Goal: Use online tool/utility: Utilize a website feature to perform a specific function

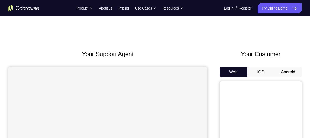
click at [290, 70] on button "Android" at bounding box center [287, 72] width 27 height 10
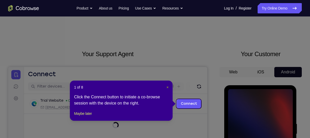
click at [167, 88] on span "×" at bounding box center [167, 87] width 2 height 4
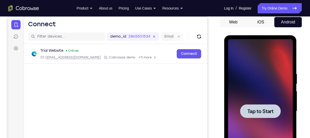
scroll to position [50, 0]
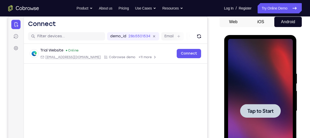
click at [268, 110] on span "Tap to Start" at bounding box center [260, 110] width 26 height 5
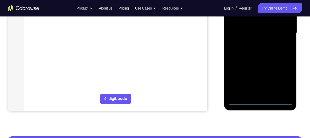
scroll to position [129, 0]
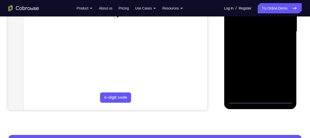
click at [259, 100] on div at bounding box center [260, 32] width 65 height 144
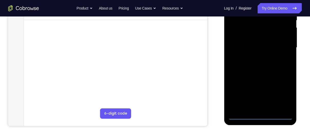
scroll to position [110, 0]
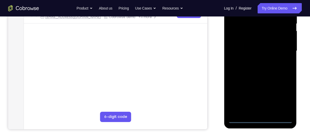
click at [281, 99] on div at bounding box center [260, 51] width 65 height 144
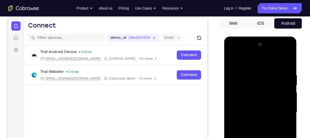
scroll to position [48, 0]
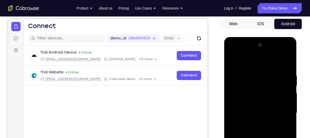
click at [232, 53] on div at bounding box center [260, 113] width 65 height 144
click at [239, 98] on div at bounding box center [260, 113] width 65 height 144
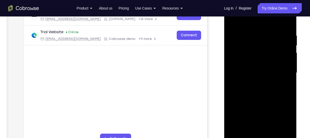
scroll to position [93, 0]
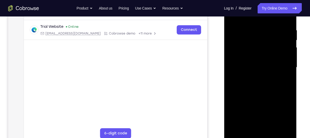
click at [257, 125] on div at bounding box center [260, 67] width 65 height 144
click at [241, 65] on div at bounding box center [260, 67] width 65 height 144
click at [239, 54] on div at bounding box center [260, 67] width 65 height 144
click at [258, 69] on div at bounding box center [260, 67] width 65 height 144
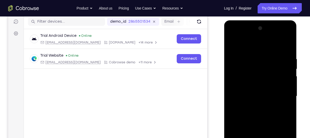
scroll to position [63, 0]
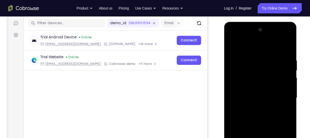
click at [281, 48] on div at bounding box center [260, 98] width 65 height 144
click at [281, 40] on div at bounding box center [260, 98] width 65 height 144
click at [244, 48] on div at bounding box center [260, 98] width 65 height 144
click at [280, 95] on div at bounding box center [260, 98] width 65 height 144
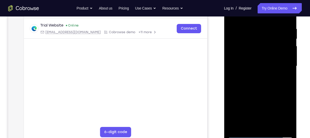
scroll to position [98, 0]
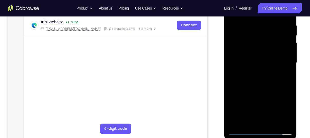
click at [254, 109] on div at bounding box center [260, 63] width 65 height 144
click at [253, 73] on div at bounding box center [260, 63] width 65 height 144
click at [256, 89] on div at bounding box center [260, 63] width 65 height 144
click at [259, 72] on div at bounding box center [260, 63] width 65 height 144
click at [261, 49] on div at bounding box center [260, 63] width 65 height 144
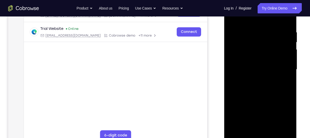
scroll to position [77, 0]
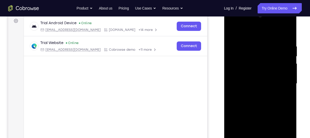
click at [249, 63] on div at bounding box center [260, 84] width 65 height 144
click at [244, 58] on div at bounding box center [260, 84] width 65 height 144
click at [282, 24] on div at bounding box center [260, 84] width 65 height 144
click at [256, 43] on div at bounding box center [260, 84] width 65 height 144
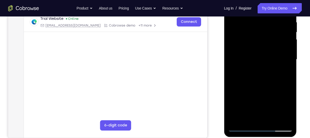
click at [253, 115] on div at bounding box center [260, 59] width 65 height 144
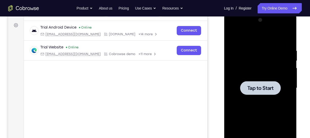
scroll to position [73, 0]
click at [266, 89] on span "Tap to Start" at bounding box center [260, 87] width 26 height 5
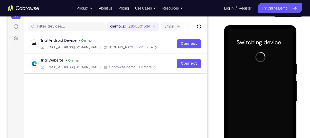
scroll to position [50, 0]
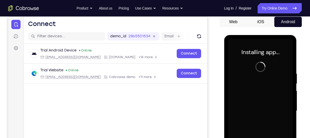
click at [261, 20] on button "iOS" at bounding box center [260, 22] width 27 height 10
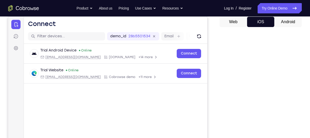
click at [281, 20] on button "Android" at bounding box center [287, 22] width 27 height 10
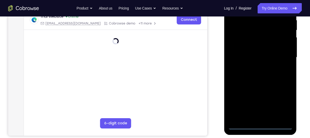
scroll to position [104, 0]
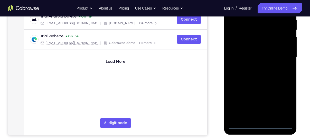
click at [259, 124] on div at bounding box center [260, 57] width 65 height 144
click at [282, 101] on div at bounding box center [260, 57] width 65 height 144
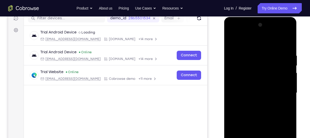
scroll to position [68, 0]
click at [230, 29] on div at bounding box center [260, 93] width 65 height 144
click at [233, 34] on div at bounding box center [260, 93] width 65 height 144
click at [281, 89] on div at bounding box center [260, 93] width 65 height 144
click at [255, 101] on div at bounding box center [260, 93] width 65 height 144
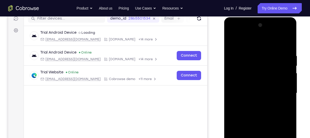
click at [237, 87] on div at bounding box center [260, 93] width 65 height 144
click at [242, 80] on div at bounding box center [260, 93] width 65 height 144
click at [247, 92] on div at bounding box center [260, 93] width 65 height 144
click at [260, 107] on div at bounding box center [260, 93] width 65 height 144
click at [287, 100] on div at bounding box center [260, 93] width 65 height 144
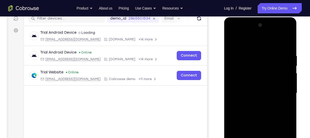
click at [232, 34] on div at bounding box center [260, 93] width 65 height 144
click at [238, 78] on div at bounding box center [260, 93] width 65 height 144
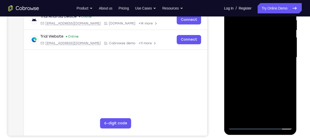
scroll to position [104, 0]
click at [255, 119] on div at bounding box center [260, 57] width 65 height 144
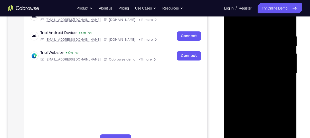
scroll to position [85, 0]
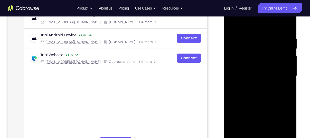
click at [240, 74] on div at bounding box center [260, 76] width 65 height 144
click at [240, 67] on div at bounding box center [260, 76] width 65 height 144
click at [252, 81] on div at bounding box center [260, 76] width 65 height 144
click at [283, 27] on div at bounding box center [260, 76] width 65 height 144
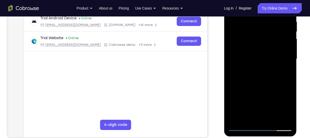
scroll to position [102, 0]
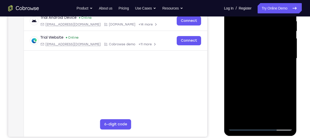
click at [259, 118] on div at bounding box center [260, 58] width 65 height 144
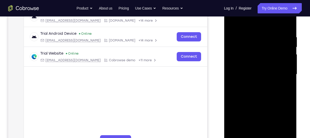
scroll to position [86, 0]
click at [244, 28] on div at bounding box center [260, 75] width 65 height 144
click at [247, 52] on div at bounding box center [260, 75] width 65 height 144
drag, startPoint x: 287, startPoint y: 122, endPoint x: 282, endPoint y: 113, distance: 9.8
click at [282, 113] on div at bounding box center [260, 75] width 65 height 144
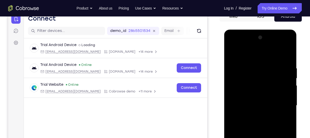
scroll to position [54, 0]
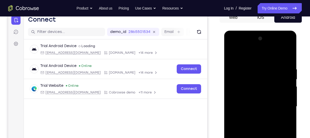
click at [290, 54] on div at bounding box center [260, 106] width 65 height 144
click at [282, 46] on div at bounding box center [260, 106] width 65 height 144
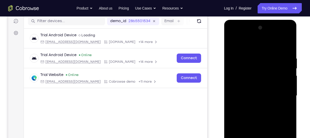
scroll to position [66, 0]
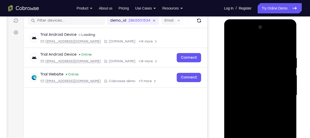
click at [281, 34] on div at bounding box center [260, 95] width 65 height 144
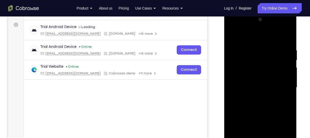
scroll to position [62, 0]
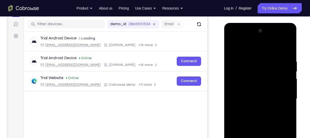
click at [281, 38] on div at bounding box center [260, 99] width 65 height 144
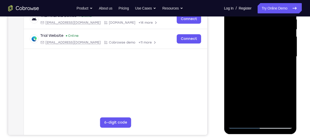
scroll to position [105, 0]
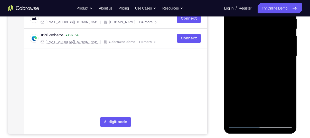
click at [241, 124] on div at bounding box center [260, 56] width 65 height 144
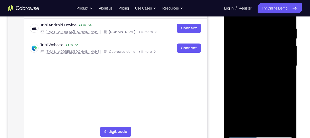
click at [259, 134] on div at bounding box center [260, 66] width 65 height 144
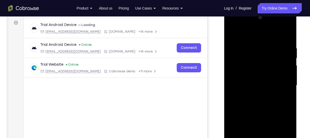
scroll to position [75, 0]
click at [282, 129] on div at bounding box center [260, 85] width 65 height 144
click at [244, 35] on div at bounding box center [260, 85] width 65 height 144
click at [236, 72] on div at bounding box center [260, 85] width 65 height 144
click at [253, 95] on div at bounding box center [260, 85] width 65 height 144
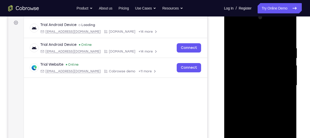
click at [259, 110] on div at bounding box center [260, 85] width 65 height 144
click at [256, 82] on div at bounding box center [260, 85] width 65 height 144
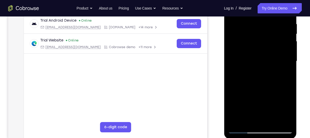
scroll to position [92, 0]
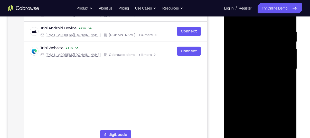
click at [259, 53] on div at bounding box center [260, 69] width 65 height 144
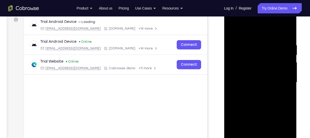
scroll to position [77, 0]
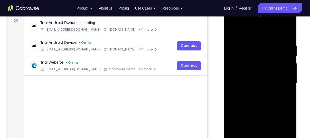
click at [253, 60] on div at bounding box center [260, 83] width 65 height 144
click at [243, 59] on div at bounding box center [260, 83] width 65 height 144
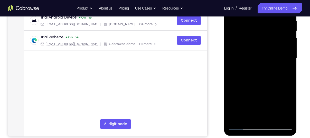
scroll to position [103, 0]
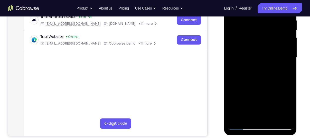
click at [262, 78] on div at bounding box center [260, 58] width 65 height 144
click at [273, 117] on div at bounding box center [260, 58] width 65 height 144
click at [261, 84] on div at bounding box center [260, 58] width 65 height 144
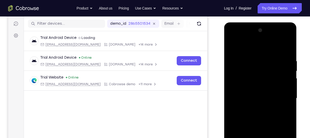
scroll to position [62, 0]
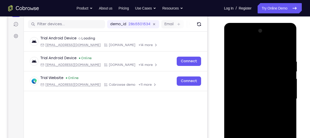
click at [237, 52] on div at bounding box center [260, 99] width 65 height 144
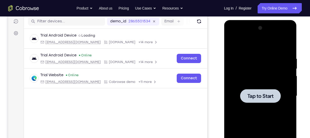
scroll to position [66, 0]
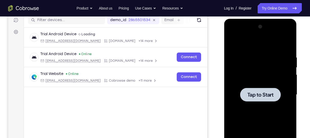
click at [266, 96] on span "Tap to Start" at bounding box center [260, 94] width 26 height 5
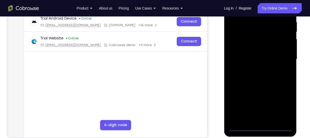
scroll to position [102, 0]
click at [261, 128] on div at bounding box center [260, 59] width 65 height 144
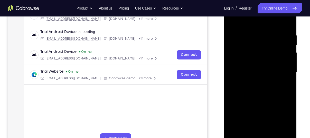
scroll to position [88, 0]
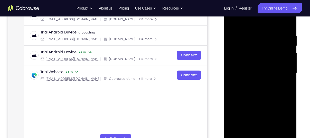
click at [282, 119] on div at bounding box center [260, 73] width 65 height 144
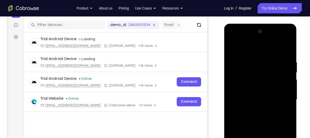
scroll to position [62, 0]
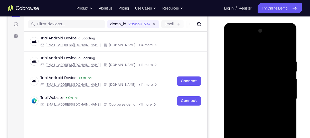
click at [248, 53] on div at bounding box center [260, 99] width 65 height 144
click at [244, 48] on div at bounding box center [260, 99] width 65 height 144
click at [238, 78] on div at bounding box center [260, 99] width 65 height 144
click at [239, 85] on div at bounding box center [260, 99] width 65 height 144
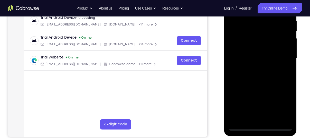
scroll to position [103, 0]
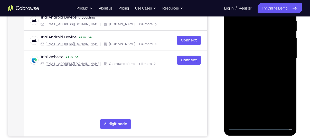
click at [253, 120] on div at bounding box center [260, 58] width 65 height 144
click at [236, 63] on div at bounding box center [260, 58] width 65 height 144
click at [239, 55] on div at bounding box center [260, 58] width 65 height 144
click at [248, 66] on div at bounding box center [260, 58] width 65 height 144
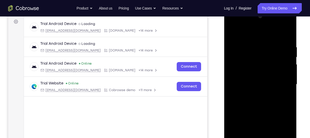
scroll to position [75, 0]
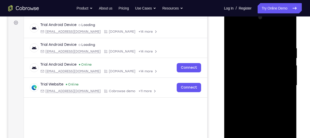
click at [283, 25] on div at bounding box center [260, 85] width 65 height 144
click at [232, 26] on div at bounding box center [260, 85] width 65 height 144
click at [280, 83] on div at bounding box center [260, 85] width 65 height 144
click at [257, 95] on div at bounding box center [260, 85] width 65 height 144
click at [260, 108] on div at bounding box center [260, 85] width 65 height 144
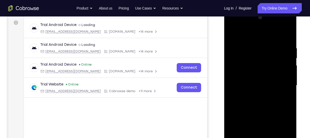
click at [255, 80] on div at bounding box center [260, 85] width 65 height 144
click at [257, 70] on div at bounding box center [260, 85] width 65 height 144
click at [250, 63] on div at bounding box center [260, 85] width 65 height 144
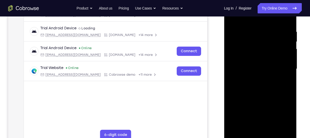
scroll to position [89, 0]
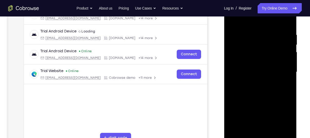
click at [255, 86] on div at bounding box center [260, 72] width 65 height 144
click at [272, 133] on div at bounding box center [260, 72] width 65 height 144
click at [262, 99] on div at bounding box center [260, 72] width 65 height 144
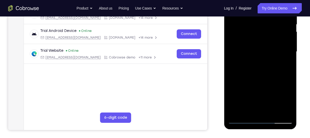
scroll to position [109, 0]
click at [242, 120] on div at bounding box center [260, 51] width 65 height 144
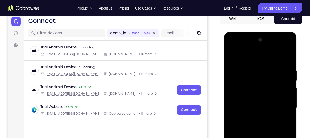
scroll to position [51, 0]
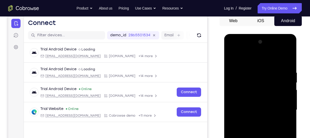
click at [288, 56] on div at bounding box center [260, 110] width 65 height 144
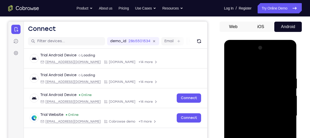
scroll to position [44, 0]
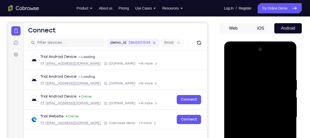
click at [259, 78] on div at bounding box center [260, 117] width 65 height 144
click at [232, 66] on div at bounding box center [260, 117] width 65 height 144
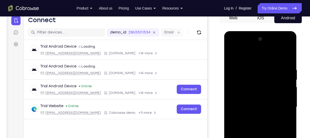
scroll to position [56, 0]
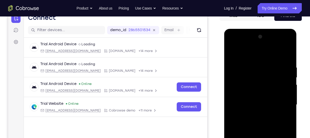
click at [235, 62] on div at bounding box center [260, 105] width 65 height 144
click at [268, 116] on div at bounding box center [260, 105] width 65 height 144
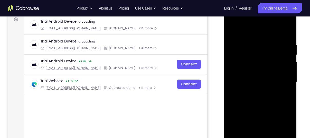
click at [264, 109] on div at bounding box center [260, 82] width 65 height 144
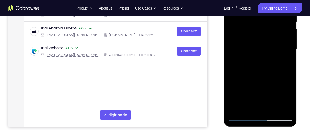
scroll to position [112, 0]
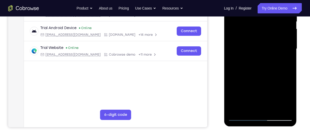
click at [272, 110] on div at bounding box center [260, 49] width 65 height 144
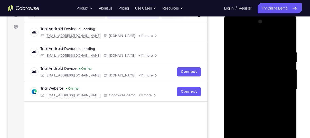
scroll to position [71, 0]
click at [250, 45] on div at bounding box center [260, 90] width 65 height 144
click at [249, 78] on div at bounding box center [260, 90] width 65 height 144
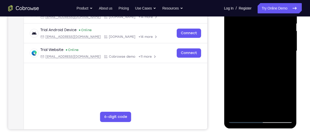
scroll to position [110, 0]
click at [248, 108] on div at bounding box center [260, 51] width 65 height 144
click at [287, 64] on div at bounding box center [260, 51] width 65 height 144
click at [234, 63] on div at bounding box center [260, 51] width 65 height 144
click at [235, 99] on div at bounding box center [260, 51] width 65 height 144
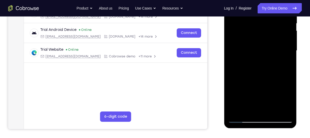
click at [284, 64] on div at bounding box center [260, 51] width 65 height 144
click at [244, 117] on div at bounding box center [260, 51] width 65 height 144
click at [242, 120] on div at bounding box center [260, 51] width 65 height 144
click at [242, 119] on div at bounding box center [260, 51] width 65 height 144
click at [273, 111] on div at bounding box center [260, 51] width 65 height 144
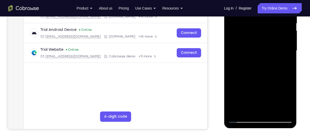
click at [242, 119] on div at bounding box center [260, 51] width 65 height 144
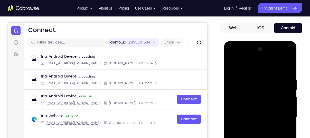
scroll to position [42, 0]
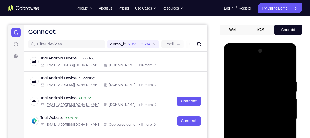
click at [252, 75] on div at bounding box center [260, 119] width 65 height 144
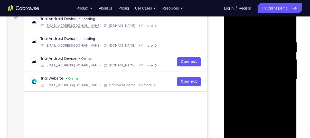
scroll to position [82, 0]
click at [286, 30] on div at bounding box center [260, 79] width 65 height 144
click at [283, 39] on div at bounding box center [260, 79] width 65 height 144
click at [284, 37] on div at bounding box center [260, 79] width 65 height 144
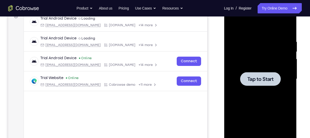
click at [264, 77] on span "Tap to Start" at bounding box center [260, 78] width 26 height 5
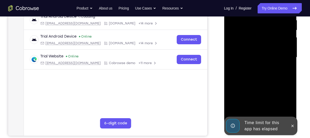
scroll to position [104, 0]
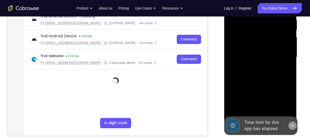
click at [292, 123] on icon at bounding box center [292, 125] width 4 height 4
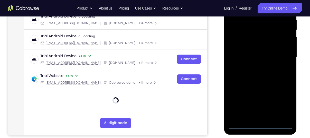
click at [259, 123] on div at bounding box center [260, 57] width 65 height 144
click at [260, 125] on div at bounding box center [260, 57] width 65 height 144
click at [281, 103] on div at bounding box center [260, 57] width 65 height 144
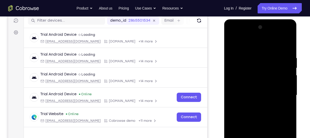
scroll to position [65, 0]
click at [266, 42] on div at bounding box center [260, 95] width 65 height 144
click at [280, 92] on div at bounding box center [260, 95] width 65 height 144
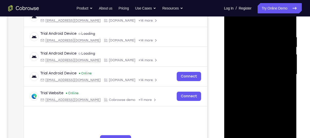
scroll to position [87, 0]
click at [249, 120] on div at bounding box center [260, 74] width 65 height 144
click at [253, 84] on div at bounding box center [260, 74] width 65 height 144
click at [256, 98] on div at bounding box center [260, 74] width 65 height 144
click at [259, 49] on div at bounding box center [260, 74] width 65 height 144
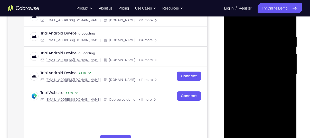
click at [255, 53] on div at bounding box center [260, 74] width 65 height 144
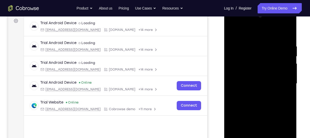
scroll to position [77, 0]
click at [285, 37] on div at bounding box center [260, 84] width 65 height 144
click at [251, 45] on div at bounding box center [260, 84] width 65 height 144
click at [286, 34] on div at bounding box center [260, 84] width 65 height 144
drag, startPoint x: 284, startPoint y: 43, endPoint x: 222, endPoint y: 53, distance: 62.0
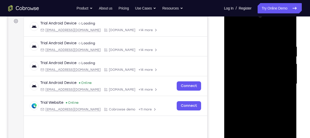
click at [224, 53] on html "Online web based iOS Simulators and Android Emulators. Run iPhone, iPad, Mobile…" at bounding box center [260, 85] width 73 height 154
drag, startPoint x: 260, startPoint y: 112, endPoint x: 250, endPoint y: 73, distance: 40.4
click at [250, 73] on div at bounding box center [260, 84] width 65 height 144
click at [233, 116] on div at bounding box center [260, 84] width 65 height 144
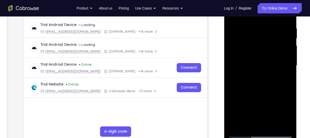
scroll to position [95, 0]
click at [272, 127] on div at bounding box center [260, 65] width 65 height 144
click at [258, 90] on div at bounding box center [260, 65] width 65 height 144
drag, startPoint x: 264, startPoint y: 122, endPoint x: 251, endPoint y: 142, distance: 24.8
click at [251, 137] on div at bounding box center [260, 65] width 73 height 153
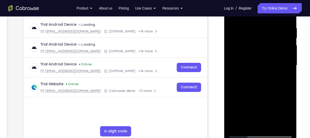
click at [289, 39] on div at bounding box center [260, 65] width 65 height 144
drag, startPoint x: 245, startPoint y: 52, endPoint x: 240, endPoint y: 107, distance: 55.6
click at [240, 107] on div at bounding box center [260, 65] width 65 height 144
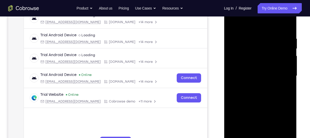
scroll to position [85, 0]
click at [232, 23] on div at bounding box center [260, 76] width 65 height 144
click at [247, 135] on div at bounding box center [260, 76] width 65 height 144
click at [243, 23] on div at bounding box center [260, 76] width 65 height 144
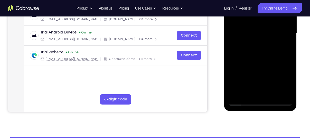
click at [240, 102] on div at bounding box center [260, 34] width 65 height 144
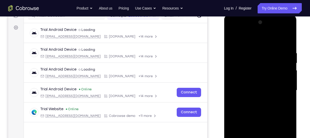
scroll to position [70, 0]
click at [241, 44] on div at bounding box center [260, 90] width 65 height 144
click at [232, 37] on div at bounding box center [260, 90] width 65 height 144
drag, startPoint x: 252, startPoint y: 53, endPoint x: 251, endPoint y: 97, distance: 44.4
click at [251, 97] on div at bounding box center [260, 90] width 65 height 144
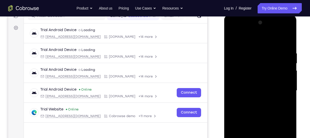
click at [244, 47] on div at bounding box center [260, 90] width 65 height 144
click at [285, 41] on div at bounding box center [260, 90] width 65 height 144
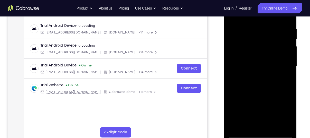
scroll to position [95, 0]
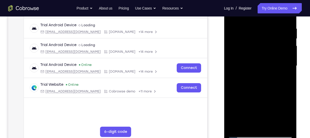
click at [237, 102] on div at bounding box center [260, 66] width 65 height 144
click at [289, 58] on div at bounding box center [260, 66] width 65 height 144
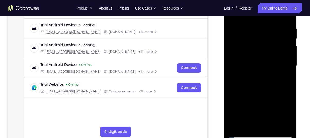
click at [288, 59] on div at bounding box center [260, 66] width 65 height 144
click at [289, 58] on div at bounding box center [260, 66] width 65 height 144
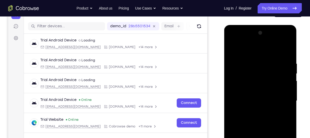
scroll to position [59, 0]
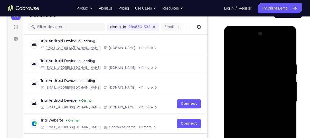
click at [233, 49] on div at bounding box center [260, 102] width 65 height 144
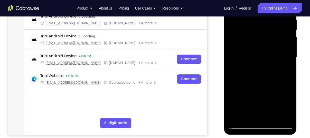
scroll to position [106, 0]
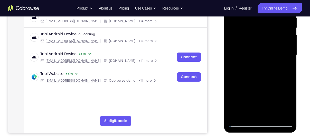
click at [232, 50] on div at bounding box center [260, 55] width 65 height 144
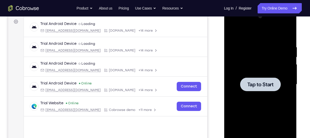
scroll to position [75, 0]
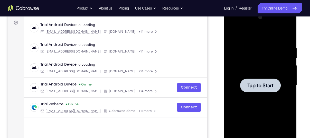
click at [259, 86] on span "Tap to Start" at bounding box center [260, 85] width 26 height 5
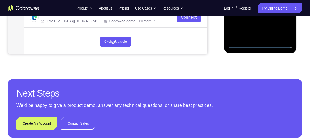
scroll to position [186, 0]
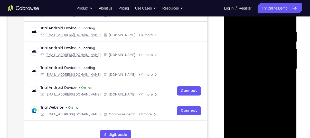
scroll to position [92, 0]
click at [285, 113] on div at bounding box center [260, 69] width 65 height 144
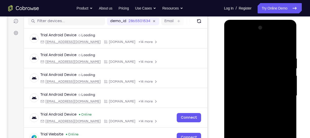
scroll to position [65, 0]
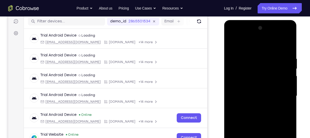
click at [236, 46] on div at bounding box center [260, 96] width 65 height 144
click at [237, 80] on div at bounding box center [260, 96] width 65 height 144
click at [238, 99] on div at bounding box center [260, 96] width 65 height 144
click at [241, 92] on div at bounding box center [260, 96] width 65 height 144
click at [253, 104] on div at bounding box center [260, 96] width 65 height 144
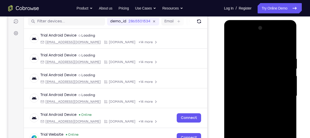
click at [253, 104] on div at bounding box center [260, 96] width 65 height 144
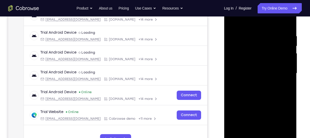
scroll to position [84, 0]
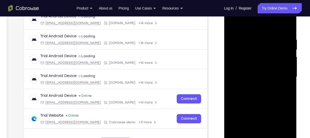
click at [284, 28] on div at bounding box center [260, 77] width 65 height 144
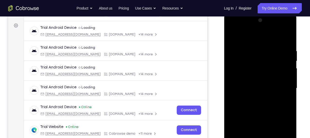
scroll to position [70, 0]
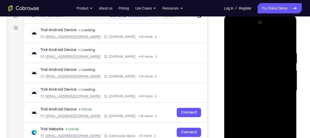
click at [283, 29] on div at bounding box center [260, 90] width 65 height 144
click at [234, 32] on div at bounding box center [260, 90] width 65 height 144
click at [282, 92] on div at bounding box center [260, 90] width 65 height 144
click at [255, 100] on div at bounding box center [260, 90] width 65 height 144
click at [244, 85] on div at bounding box center [260, 90] width 65 height 144
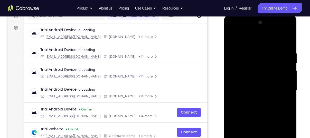
click at [254, 98] on div at bounding box center [260, 90] width 65 height 144
click at [256, 86] on div at bounding box center [260, 90] width 65 height 144
click at [261, 75] on div at bounding box center [260, 90] width 65 height 144
click at [253, 66] on div at bounding box center [260, 90] width 65 height 144
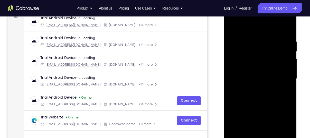
scroll to position [83, 0]
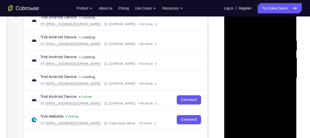
click at [260, 57] on div at bounding box center [260, 78] width 65 height 144
click at [248, 54] on div at bounding box center [260, 78] width 65 height 144
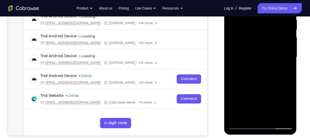
scroll to position [104, 0]
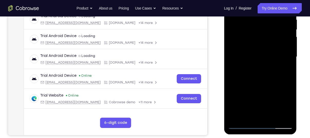
click at [259, 67] on div at bounding box center [260, 57] width 65 height 144
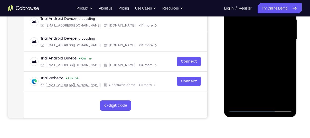
scroll to position [121, 0]
click at [273, 101] on div at bounding box center [260, 40] width 65 height 144
click at [258, 67] on div at bounding box center [260, 40] width 65 height 144
click at [251, 47] on div at bounding box center [260, 40] width 65 height 144
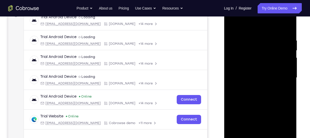
scroll to position [83, 0]
click at [254, 26] on div at bounding box center [260, 78] width 65 height 144
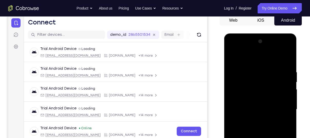
scroll to position [51, 0]
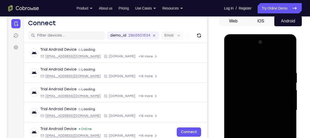
drag, startPoint x: 8, startPoint y: 23, endPoint x: 221, endPoint y: 62, distance: 215.8
click at [221, 62] on div at bounding box center [260, 109] width 82 height 158
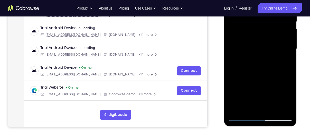
scroll to position [112, 0]
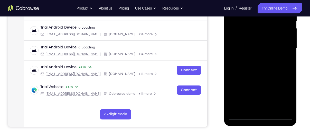
click at [248, 106] on div at bounding box center [260, 48] width 65 height 144
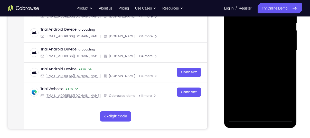
scroll to position [113, 0]
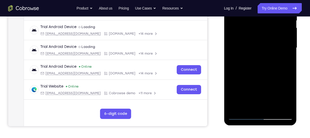
click at [242, 115] on div at bounding box center [260, 48] width 65 height 144
click at [249, 105] on div at bounding box center [260, 48] width 65 height 144
click at [286, 61] on div at bounding box center [260, 48] width 65 height 144
click at [243, 115] on div at bounding box center [260, 48] width 65 height 144
click at [249, 105] on div at bounding box center [260, 48] width 65 height 144
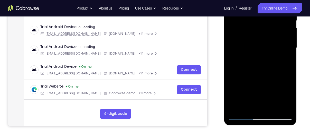
click at [257, 60] on div at bounding box center [260, 48] width 65 height 144
click at [287, 96] on div at bounding box center [260, 48] width 65 height 144
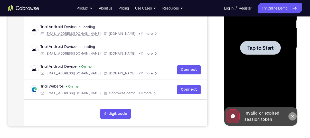
click at [292, 115] on icon at bounding box center [292, 116] width 4 height 4
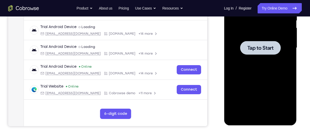
click at [268, 73] on div at bounding box center [260, 48] width 65 height 144
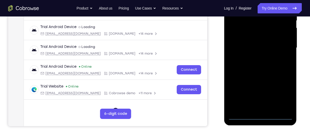
click at [261, 115] on div at bounding box center [260, 48] width 65 height 144
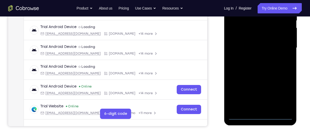
click at [285, 91] on div at bounding box center [260, 48] width 65 height 144
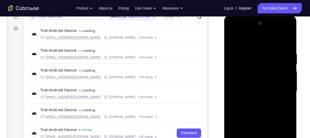
scroll to position [68, 0]
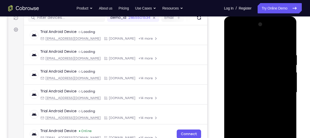
click at [233, 32] on div at bounding box center [260, 92] width 65 height 144
click at [243, 77] on div at bounding box center [260, 92] width 65 height 144
click at [242, 94] on div at bounding box center [260, 92] width 65 height 144
click at [241, 86] on div at bounding box center [260, 92] width 65 height 144
click at [243, 97] on div at bounding box center [260, 92] width 65 height 144
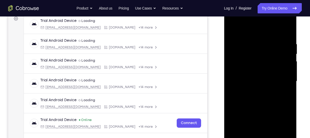
scroll to position [85, 0]
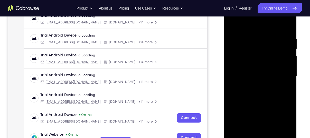
click at [284, 28] on div at bounding box center [260, 76] width 65 height 144
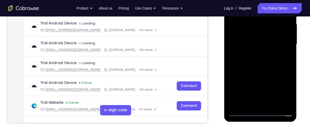
scroll to position [117, 0]
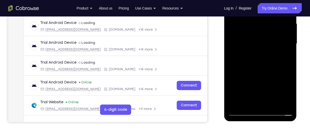
click at [259, 103] on div at bounding box center [260, 44] width 65 height 144
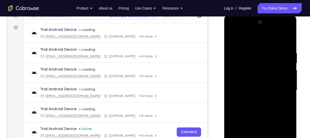
scroll to position [69, 0]
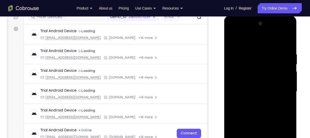
click at [281, 33] on div at bounding box center [260, 91] width 65 height 144
click at [247, 44] on div at bounding box center [260, 91] width 65 height 144
click at [281, 91] on div at bounding box center [260, 91] width 65 height 144
click at [253, 99] on div at bounding box center [260, 91] width 65 height 144
click at [251, 115] on div at bounding box center [260, 91] width 65 height 144
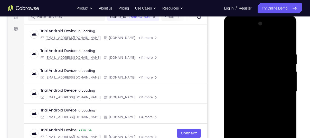
click at [264, 86] on div at bounding box center [260, 91] width 65 height 144
click at [255, 76] on div at bounding box center [260, 91] width 65 height 144
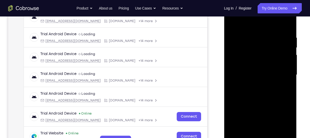
scroll to position [87, 0]
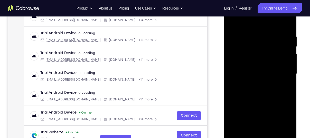
click at [249, 53] on div at bounding box center [260, 74] width 65 height 144
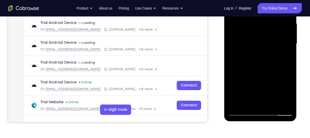
scroll to position [117, 0]
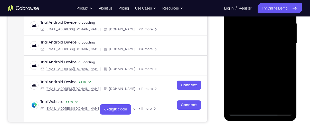
click at [258, 55] on div at bounding box center [260, 44] width 65 height 144
click at [272, 104] on div at bounding box center [260, 44] width 65 height 144
click at [265, 71] on div at bounding box center [260, 44] width 65 height 144
click at [257, 28] on div at bounding box center [260, 44] width 65 height 144
click at [250, 101] on div at bounding box center [260, 44] width 65 height 144
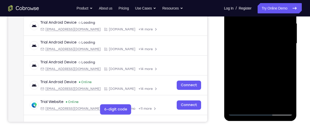
click at [289, 91] on div at bounding box center [260, 44] width 65 height 144
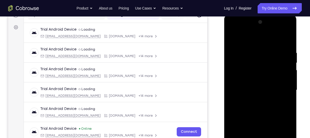
scroll to position [70, 0]
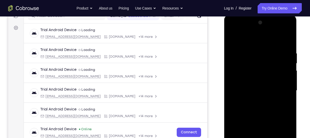
click at [232, 39] on div at bounding box center [260, 90] width 65 height 144
click at [233, 40] on div at bounding box center [260, 90] width 65 height 144
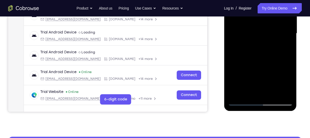
scroll to position [108, 0]
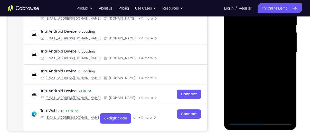
click at [247, 112] on div at bounding box center [260, 53] width 65 height 144
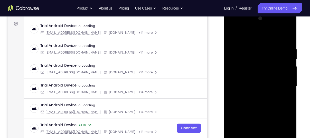
scroll to position [73, 0]
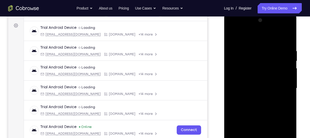
click at [241, 37] on div at bounding box center [260, 88] width 65 height 144
click at [241, 36] on div at bounding box center [260, 88] width 65 height 144
click at [244, 46] on div at bounding box center [260, 88] width 65 height 144
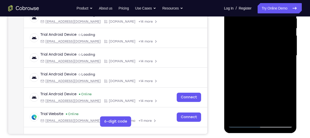
scroll to position [106, 0]
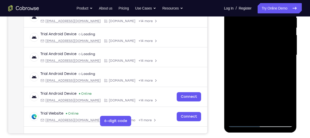
click at [234, 93] on div at bounding box center [260, 55] width 65 height 144
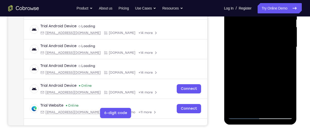
scroll to position [92, 0]
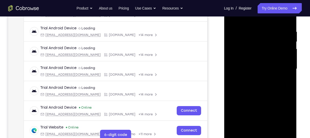
click at [232, 114] on div at bounding box center [260, 69] width 65 height 144
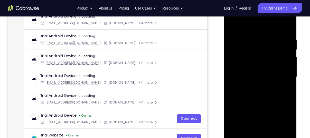
scroll to position [76, 0]
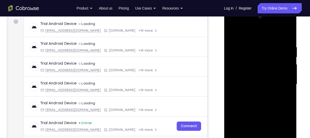
click at [232, 32] on div at bounding box center [260, 84] width 65 height 144
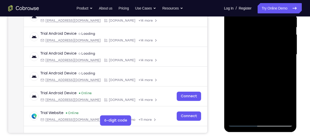
scroll to position [107, 0]
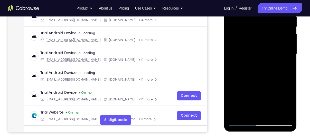
click at [241, 70] on div at bounding box center [260, 54] width 65 height 144
click at [232, 76] on div at bounding box center [260, 54] width 65 height 144
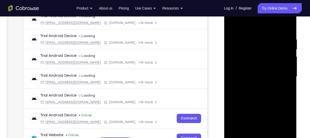
scroll to position [84, 0]
click at [233, 25] on div at bounding box center [260, 77] width 65 height 144
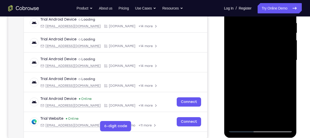
scroll to position [101, 0]
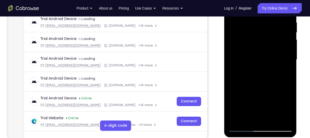
click at [272, 73] on div at bounding box center [260, 60] width 65 height 144
click at [262, 45] on div at bounding box center [260, 60] width 65 height 144
click at [259, 82] on div at bounding box center [260, 60] width 65 height 144
click at [233, 82] on div at bounding box center [260, 60] width 65 height 144
click at [246, 119] on div at bounding box center [260, 60] width 65 height 144
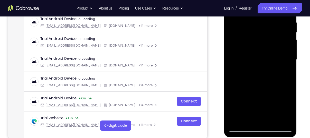
click at [275, 89] on div at bounding box center [260, 60] width 65 height 144
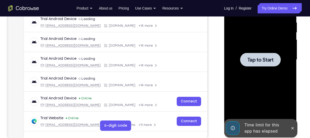
click at [289, 118] on div at bounding box center [260, 60] width 65 height 144
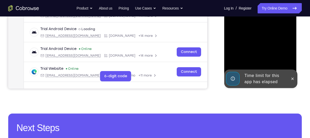
scroll to position [151, 0]
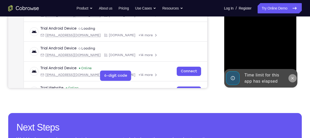
click at [292, 78] on icon at bounding box center [292, 78] width 2 height 2
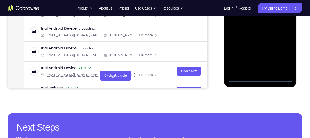
click at [262, 79] on div at bounding box center [260, 10] width 65 height 144
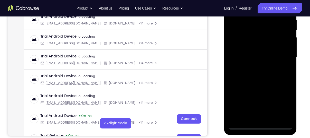
click at [281, 104] on div at bounding box center [260, 57] width 65 height 144
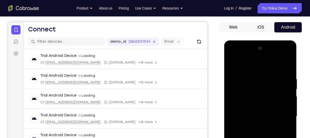
scroll to position [45, 0]
click at [244, 65] on div at bounding box center [260, 116] width 65 height 144
click at [242, 102] on div at bounding box center [260, 116] width 65 height 144
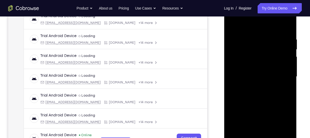
scroll to position [95, 0]
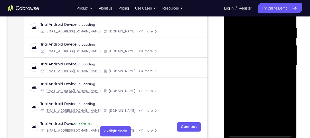
click at [237, 66] on div at bounding box center [260, 65] width 65 height 144
click at [241, 61] on div at bounding box center [260, 65] width 65 height 144
click at [245, 70] on div at bounding box center [260, 65] width 65 height 144
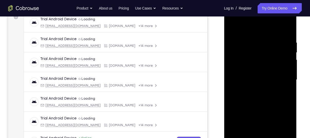
scroll to position [81, 0]
click at [282, 27] on div at bounding box center [260, 80] width 65 height 144
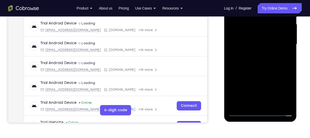
scroll to position [116, 0]
click at [263, 105] on div at bounding box center [260, 44] width 65 height 144
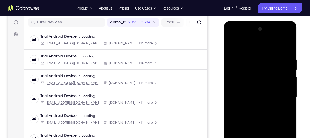
scroll to position [62, 0]
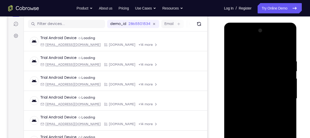
click at [244, 53] on div at bounding box center [260, 98] width 65 height 144
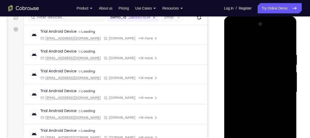
scroll to position [72, 0]
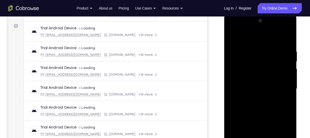
click at [289, 36] on div at bounding box center [260, 89] width 65 height 144
click at [281, 27] on div at bounding box center [260, 89] width 65 height 144
click at [232, 28] on div at bounding box center [260, 89] width 65 height 144
click at [282, 91] on div at bounding box center [260, 89] width 65 height 144
click at [253, 98] on div at bounding box center [260, 89] width 65 height 144
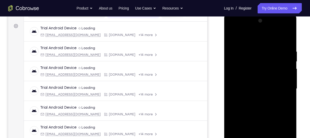
click at [245, 83] on div at bounding box center [260, 89] width 65 height 144
click at [259, 97] on div at bounding box center [260, 89] width 65 height 144
click at [257, 83] on div at bounding box center [260, 89] width 65 height 144
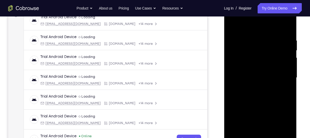
scroll to position [83, 0]
click at [262, 63] on div at bounding box center [260, 77] width 65 height 144
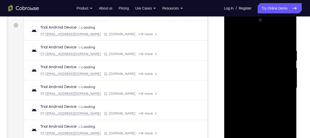
scroll to position [73, 0]
click at [251, 65] on div at bounding box center [260, 88] width 65 height 144
click at [256, 63] on div at bounding box center [260, 88] width 65 height 144
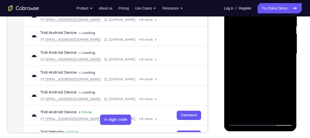
scroll to position [108, 0]
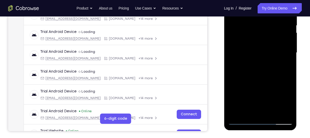
click at [261, 72] on div at bounding box center [260, 53] width 65 height 144
click at [272, 114] on div at bounding box center [260, 53] width 65 height 144
click at [261, 79] on div at bounding box center [260, 53] width 65 height 144
click at [253, 38] on div at bounding box center [260, 53] width 65 height 144
click at [239, 109] on div at bounding box center [260, 53] width 65 height 144
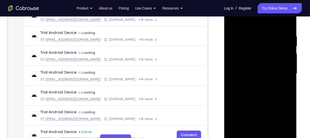
scroll to position [77, 0]
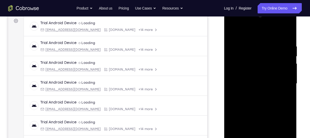
click at [260, 86] on div at bounding box center [260, 84] width 65 height 144
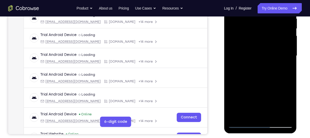
click at [276, 105] on div at bounding box center [260, 56] width 65 height 144
click at [254, 97] on div at bounding box center [260, 56] width 65 height 144
click at [278, 101] on div at bounding box center [260, 56] width 65 height 144
click at [287, 104] on div at bounding box center [260, 56] width 65 height 144
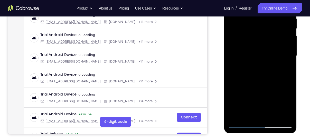
click at [247, 114] on div at bounding box center [260, 56] width 65 height 144
click at [273, 85] on div at bounding box center [260, 56] width 65 height 144
click at [284, 64] on div at bounding box center [260, 56] width 65 height 144
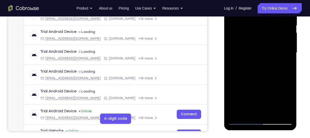
click at [250, 64] on div at bounding box center [260, 53] width 65 height 144
click at [284, 66] on div at bounding box center [260, 53] width 65 height 144
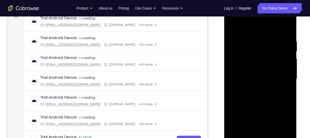
scroll to position [80, 0]
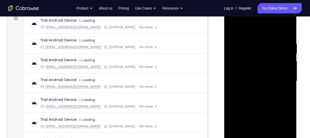
click at [231, 30] on div at bounding box center [260, 81] width 65 height 144
click at [233, 26] on div at bounding box center [260, 81] width 65 height 144
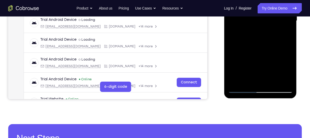
scroll to position [138, 0]
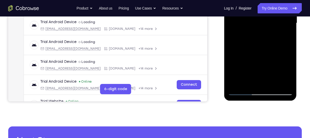
click at [272, 84] on div at bounding box center [260, 23] width 65 height 144
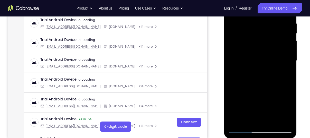
scroll to position [100, 0]
click at [263, 46] on div at bounding box center [260, 61] width 65 height 144
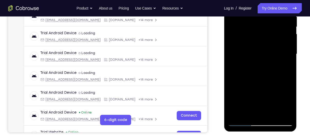
scroll to position [107, 0]
click at [254, 109] on div at bounding box center [260, 54] width 65 height 144
click at [282, 66] on div at bounding box center [260, 54] width 65 height 144
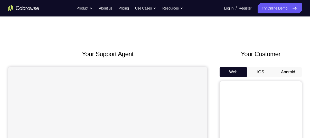
click at [284, 70] on button "Android" at bounding box center [287, 72] width 27 height 10
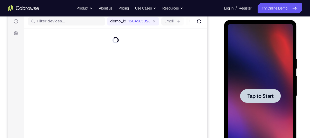
click at [259, 94] on span "Tap to Start" at bounding box center [260, 95] width 26 height 5
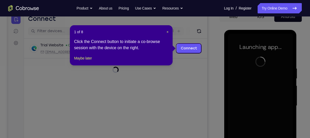
scroll to position [56, 0]
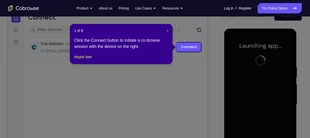
click at [166, 31] on span "×" at bounding box center [167, 30] width 2 height 4
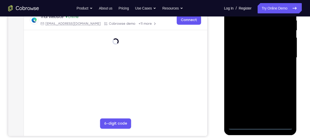
scroll to position [107, 0]
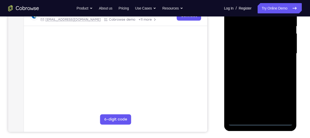
click at [259, 120] on div at bounding box center [260, 54] width 65 height 144
click at [259, 121] on div at bounding box center [260, 53] width 65 height 144
click at [279, 101] on div at bounding box center [260, 53] width 65 height 144
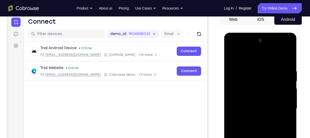
scroll to position [52, 0]
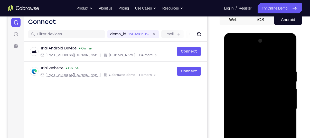
click at [236, 58] on div at bounding box center [260, 109] width 65 height 144
click at [241, 96] on div at bounding box center [260, 109] width 65 height 144
click at [235, 111] on div at bounding box center [260, 109] width 65 height 144
click at [237, 102] on div at bounding box center [260, 109] width 65 height 144
click at [248, 114] on div at bounding box center [260, 109] width 65 height 144
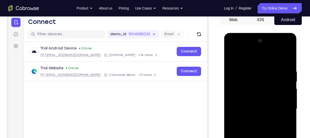
click at [281, 57] on div at bounding box center [260, 109] width 65 height 144
click at [259, 121] on div at bounding box center [260, 109] width 65 height 144
click at [287, 104] on div at bounding box center [260, 109] width 65 height 144
click at [234, 94] on div at bounding box center [260, 109] width 65 height 144
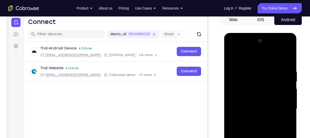
click at [260, 117] on div at bounding box center [260, 109] width 65 height 144
click at [256, 132] on div at bounding box center [260, 109] width 65 height 144
click at [281, 48] on div at bounding box center [260, 109] width 65 height 144
click at [232, 48] on div at bounding box center [260, 109] width 65 height 144
click at [283, 104] on div at bounding box center [260, 109] width 65 height 144
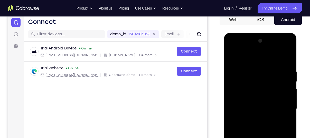
click at [253, 118] on div at bounding box center [260, 109] width 65 height 144
click at [252, 104] on div at bounding box center [260, 109] width 65 height 144
click at [255, 118] on div at bounding box center [260, 109] width 65 height 144
click at [261, 102] on div at bounding box center [260, 109] width 65 height 144
click at [257, 92] on div at bounding box center [260, 109] width 65 height 144
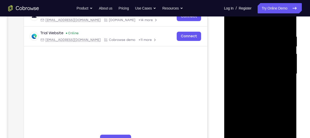
scroll to position [94, 0]
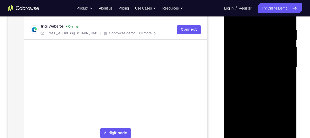
click at [254, 47] on div at bounding box center [260, 67] width 65 height 144
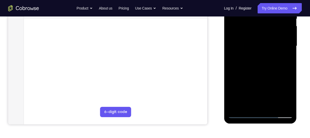
click at [261, 67] on div at bounding box center [260, 46] width 65 height 144
click at [272, 107] on div at bounding box center [260, 46] width 65 height 144
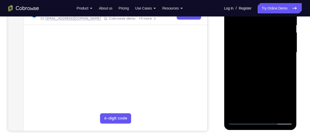
scroll to position [107, 0]
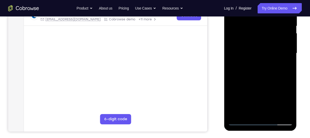
click at [265, 81] on div at bounding box center [260, 53] width 65 height 144
click at [260, 40] on div at bounding box center [260, 53] width 65 height 144
click at [252, 110] on div at bounding box center [260, 53] width 65 height 144
click at [283, 67] on div at bounding box center [260, 53] width 65 height 144
click at [287, 67] on div at bounding box center [260, 53] width 65 height 144
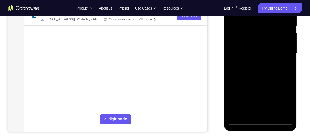
click at [286, 66] on div at bounding box center [260, 53] width 65 height 144
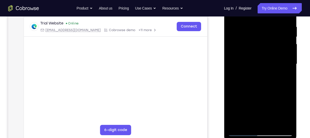
scroll to position [96, 0]
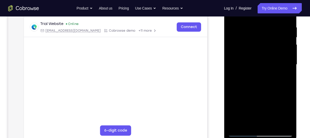
drag, startPoint x: 264, startPoint y: 42, endPoint x: 254, endPoint y: 88, distance: 47.8
click at [254, 88] on div at bounding box center [260, 65] width 65 height 144
drag, startPoint x: 253, startPoint y: 47, endPoint x: 254, endPoint y: 82, distance: 35.1
click at [254, 82] on div at bounding box center [260, 65] width 65 height 144
drag, startPoint x: 285, startPoint y: 64, endPoint x: 270, endPoint y: 15, distance: 50.5
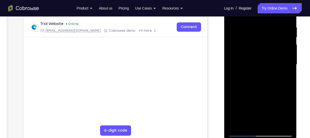
click at [270, 15] on div at bounding box center [260, 65] width 65 height 144
drag, startPoint x: 282, startPoint y: 55, endPoint x: 283, endPoint y: 86, distance: 30.8
click at [283, 86] on div at bounding box center [260, 65] width 65 height 144
drag, startPoint x: 234, startPoint y: 38, endPoint x: 248, endPoint y: 83, distance: 47.1
click at [248, 83] on div at bounding box center [260, 65] width 65 height 144
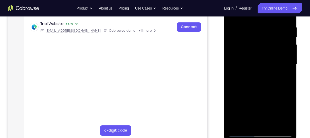
drag, startPoint x: 241, startPoint y: 37, endPoint x: 260, endPoint y: 84, distance: 50.2
click at [260, 84] on div at bounding box center [260, 65] width 65 height 144
drag, startPoint x: 239, startPoint y: 41, endPoint x: 259, endPoint y: 97, distance: 60.4
click at [259, 97] on div at bounding box center [260, 65] width 65 height 144
drag, startPoint x: 271, startPoint y: 51, endPoint x: 278, endPoint y: 17, distance: 34.5
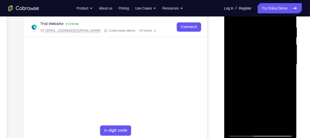
click at [278, 17] on div at bounding box center [260, 65] width 65 height 144
drag, startPoint x: 279, startPoint y: 33, endPoint x: 279, endPoint y: 47, distance: 13.3
click at [279, 47] on div at bounding box center [260, 65] width 65 height 144
drag, startPoint x: 260, startPoint y: 50, endPoint x: 262, endPoint y: 39, distance: 11.2
click at [262, 39] on div at bounding box center [260, 65] width 65 height 144
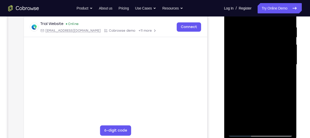
drag, startPoint x: 286, startPoint y: 58, endPoint x: 281, endPoint y: 29, distance: 29.6
click at [281, 29] on div at bounding box center [260, 65] width 65 height 144
drag, startPoint x: 279, startPoint y: 61, endPoint x: 279, endPoint y: 50, distance: 10.5
click at [279, 50] on div at bounding box center [260, 65] width 65 height 144
drag, startPoint x: 257, startPoint y: 67, endPoint x: 253, endPoint y: 55, distance: 12.5
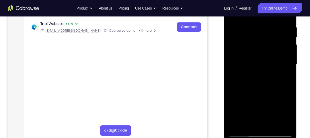
click at [253, 55] on div at bounding box center [260, 65] width 65 height 144
drag, startPoint x: 265, startPoint y: 53, endPoint x: 275, endPoint y: -15, distance: 68.8
click at [275, 0] on html "Online web based iOS Simulators and Android Emulators. Run iPhone, iPad, Mobile…" at bounding box center [260, 66] width 73 height 154
drag, startPoint x: 266, startPoint y: 41, endPoint x: 266, endPoint y: 56, distance: 14.9
click at [266, 56] on div at bounding box center [260, 65] width 65 height 144
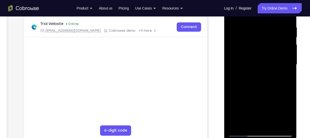
drag, startPoint x: 246, startPoint y: 55, endPoint x: 255, endPoint y: 10, distance: 45.9
click at [255, 10] on div at bounding box center [260, 65] width 65 height 144
drag, startPoint x: 244, startPoint y: 62, endPoint x: 252, endPoint y: 26, distance: 36.8
click at [252, 26] on div at bounding box center [260, 65] width 65 height 144
drag, startPoint x: 246, startPoint y: 54, endPoint x: 251, endPoint y: 35, distance: 19.9
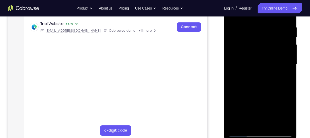
click at [251, 35] on div at bounding box center [260, 65] width 65 height 144
click at [241, 132] on div at bounding box center [260, 65] width 65 height 144
drag, startPoint x: 18, startPoint y: 144, endPoint x: 214, endPoint y: 91, distance: 203.1
click at [214, 91] on div "Your Support Agent Your Customer Web iOS Android" at bounding box center [154, 48] width 293 height 190
click at [249, 51] on div at bounding box center [260, 65] width 65 height 144
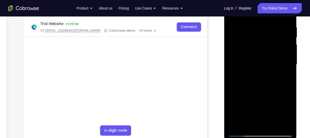
drag, startPoint x: 18, startPoint y: 144, endPoint x: 209, endPoint y: 111, distance: 193.8
click at [209, 111] on div "Your Support Agent Your Customer Web iOS Android" at bounding box center [154, 48] width 293 height 190
click at [241, 135] on div at bounding box center [260, 65] width 65 height 144
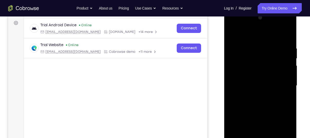
scroll to position [87, 0]
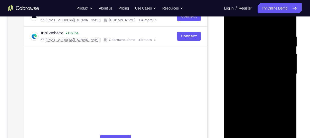
click at [271, 133] on div at bounding box center [260, 74] width 65 height 144
click at [232, 19] on div at bounding box center [260, 74] width 65 height 144
drag, startPoint x: 278, startPoint y: 113, endPoint x: 274, endPoint y: 87, distance: 26.2
click at [274, 87] on div at bounding box center [260, 74] width 65 height 144
drag, startPoint x: 65, startPoint y: 129, endPoint x: 210, endPoint y: 107, distance: 146.6
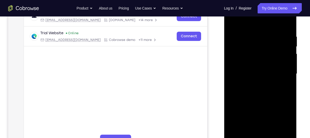
click at [210, 107] on div "Your Support Agent Your Customer Web iOS Android" at bounding box center [154, 57] width 293 height 190
click at [290, 128] on div at bounding box center [260, 74] width 65 height 144
drag, startPoint x: 282, startPoint y: 102, endPoint x: 284, endPoint y: 38, distance: 63.7
click at [284, 38] on div at bounding box center [260, 74] width 65 height 144
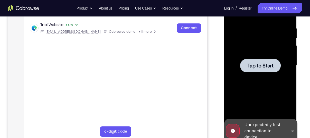
scroll to position [93, 0]
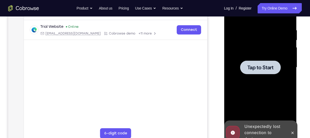
click at [263, 66] on span "Tap to Start" at bounding box center [260, 67] width 26 height 5
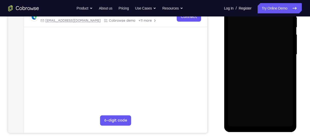
scroll to position [106, 0]
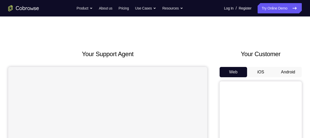
click at [289, 72] on button "Android" at bounding box center [287, 72] width 27 height 10
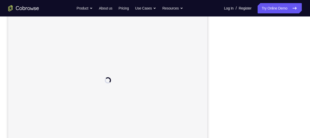
scroll to position [73, 0]
click at [209, 74] on div "Your Support Agent Your Customer Web iOS Android" at bounding box center [154, 71] width 293 height 190
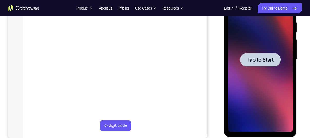
scroll to position [0, 0]
click at [239, 72] on div at bounding box center [260, 60] width 65 height 144
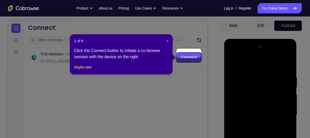
scroll to position [46, 0]
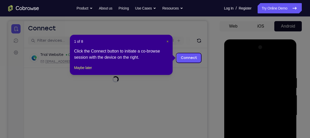
click at [168, 41] on span "×" at bounding box center [167, 41] width 2 height 4
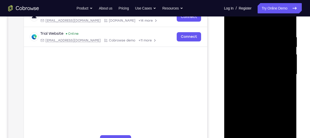
scroll to position [104, 0]
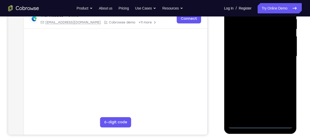
click at [260, 125] on div at bounding box center [260, 56] width 65 height 144
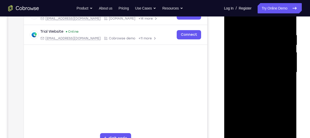
scroll to position [87, 0]
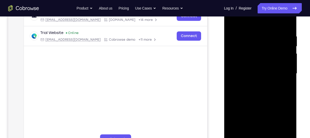
click at [281, 119] on div at bounding box center [260, 74] width 65 height 144
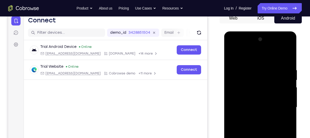
scroll to position [53, 0]
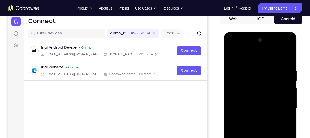
click at [243, 61] on div at bounding box center [260, 108] width 65 height 144
click at [239, 93] on div at bounding box center [260, 108] width 65 height 144
click at [237, 106] on div at bounding box center [260, 108] width 65 height 144
click at [234, 99] on div at bounding box center [260, 108] width 65 height 144
click at [244, 111] on div at bounding box center [260, 108] width 65 height 144
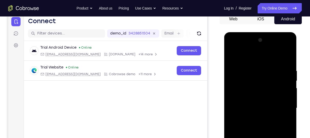
click at [284, 55] on div at bounding box center [260, 108] width 65 height 144
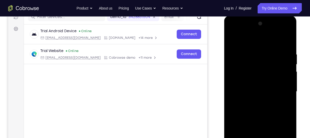
click at [232, 39] on div at bounding box center [260, 91] width 65 height 144
click at [267, 110] on div at bounding box center [260, 91] width 65 height 144
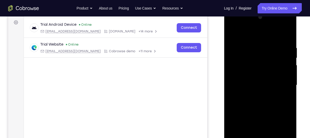
scroll to position [75, 0]
click at [233, 34] on div at bounding box center [260, 85] width 65 height 144
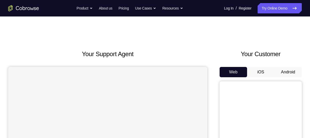
click at [285, 72] on button "Android" at bounding box center [287, 72] width 27 height 10
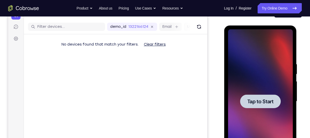
click at [260, 99] on span "Tap to Start" at bounding box center [260, 101] width 26 height 5
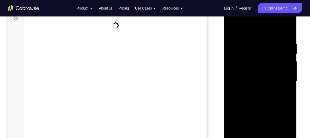
scroll to position [103, 0]
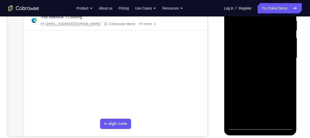
click at [259, 125] on div at bounding box center [260, 58] width 65 height 144
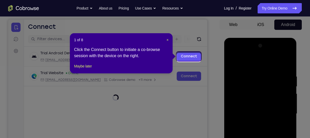
scroll to position [45, 0]
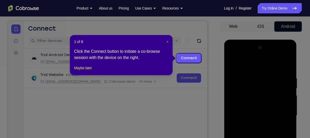
click at [167, 42] on span "×" at bounding box center [167, 42] width 2 height 4
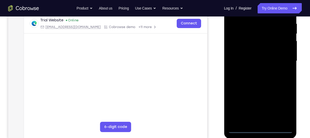
scroll to position [101, 0]
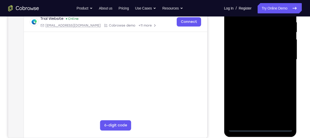
click at [280, 108] on div at bounding box center [260, 59] width 65 height 144
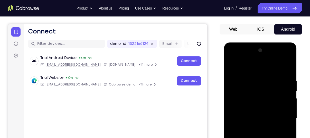
scroll to position [42, 0]
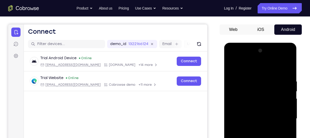
click at [235, 63] on div at bounding box center [260, 118] width 65 height 144
click at [238, 102] on div at bounding box center [260, 118] width 65 height 144
click at [236, 118] on div at bounding box center [260, 118] width 65 height 144
click at [240, 115] on div at bounding box center [260, 118] width 65 height 144
click at [243, 125] on div at bounding box center [260, 118] width 65 height 144
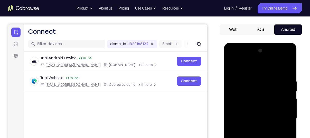
click at [280, 67] on div at bounding box center [260, 118] width 65 height 144
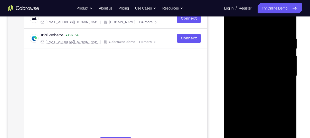
scroll to position [86, 0]
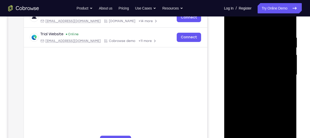
click at [258, 136] on div at bounding box center [260, 75] width 65 height 144
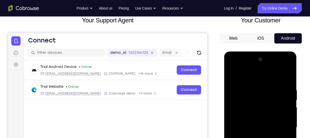
scroll to position [33, 0]
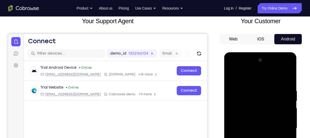
click at [281, 67] on div at bounding box center [260, 128] width 65 height 144
click at [249, 79] on div at bounding box center [260, 128] width 65 height 144
click at [284, 131] on div at bounding box center [260, 128] width 65 height 144
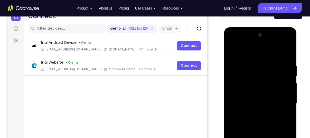
scroll to position [60, 0]
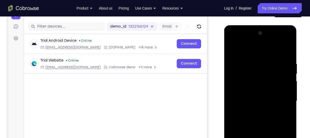
click at [255, 110] on div at bounding box center [260, 101] width 65 height 144
click at [257, 123] on div at bounding box center [260, 101] width 65 height 144
click at [261, 127] on div at bounding box center [260, 101] width 65 height 144
click at [258, 97] on div at bounding box center [260, 101] width 65 height 144
click at [257, 85] on div at bounding box center [260, 101] width 65 height 144
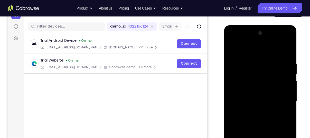
click at [260, 81] on div at bounding box center [260, 101] width 65 height 144
click at [241, 74] on div at bounding box center [260, 101] width 65 height 144
click at [245, 77] on div at bounding box center [260, 101] width 65 height 144
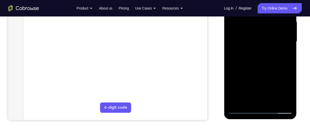
scroll to position [122, 0]
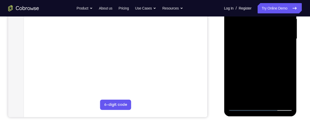
click at [272, 99] on div at bounding box center [260, 39] width 65 height 144
click at [260, 57] on div at bounding box center [260, 39] width 65 height 144
click at [273, 99] on div at bounding box center [260, 39] width 65 height 144
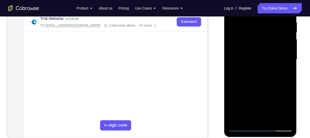
scroll to position [100, 0]
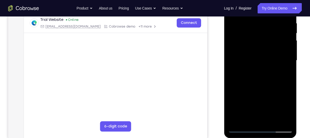
click at [264, 86] on div at bounding box center [260, 60] width 65 height 144
click at [271, 46] on div at bounding box center [260, 60] width 65 height 144
click at [256, 118] on div at bounding box center [260, 60] width 65 height 144
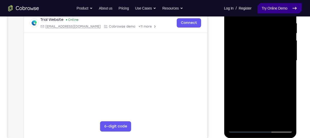
click at [299, 12] on link "Try Online Demo" at bounding box center [279, 8] width 44 height 10
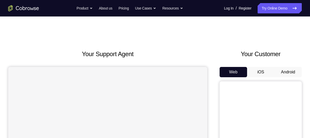
click at [289, 69] on button "Android" at bounding box center [287, 72] width 27 height 10
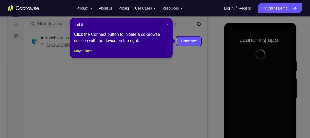
click at [167, 25] on span "×" at bounding box center [167, 25] width 2 height 4
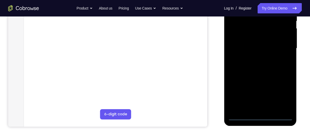
scroll to position [113, 0]
click at [258, 115] on div at bounding box center [260, 48] width 65 height 144
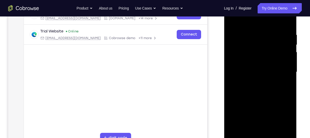
scroll to position [89, 0]
click at [286, 113] on div at bounding box center [260, 72] width 65 height 144
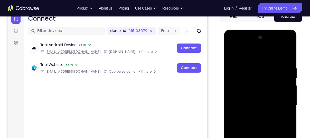
scroll to position [55, 0]
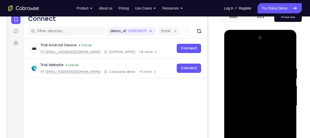
click at [232, 45] on div at bounding box center [260, 106] width 65 height 144
click at [282, 104] on div at bounding box center [260, 106] width 65 height 144
click at [231, 46] on div at bounding box center [260, 106] width 65 height 144
click at [281, 45] on div at bounding box center [260, 106] width 65 height 144
click at [237, 53] on div at bounding box center [260, 106] width 65 height 144
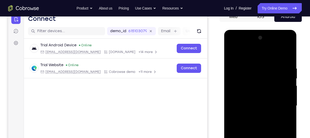
click at [249, 92] on div at bounding box center [260, 106] width 65 height 144
click at [243, 107] on div at bounding box center [260, 106] width 65 height 144
click at [243, 99] on div at bounding box center [260, 106] width 65 height 144
click at [248, 111] on div at bounding box center [260, 106] width 65 height 144
click at [281, 56] on div at bounding box center [260, 106] width 65 height 144
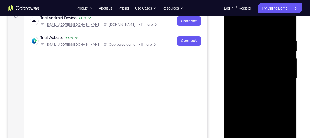
scroll to position [97, 0]
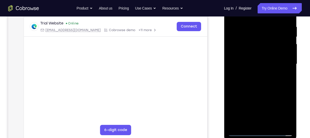
click at [261, 124] on div at bounding box center [260, 64] width 65 height 144
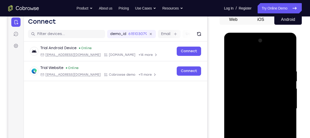
scroll to position [52, 0]
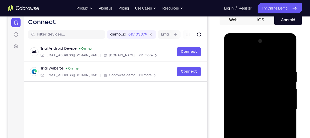
click at [281, 50] on div at bounding box center [260, 109] width 65 height 144
click at [246, 68] on div at bounding box center [260, 109] width 65 height 144
click at [239, 94] on div at bounding box center [260, 109] width 65 height 144
click at [254, 119] on div at bounding box center [260, 109] width 65 height 144
click at [257, 134] on div at bounding box center [260, 109] width 65 height 144
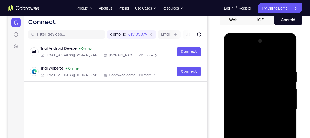
click at [260, 106] on div at bounding box center [260, 109] width 65 height 144
click at [262, 93] on div at bounding box center [260, 109] width 65 height 144
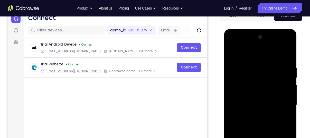
scroll to position [56, 0]
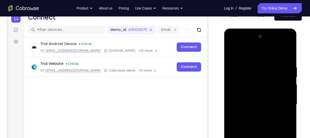
click at [258, 78] on div at bounding box center [260, 104] width 65 height 144
click at [264, 122] on div at bounding box center [260, 104] width 65 height 144
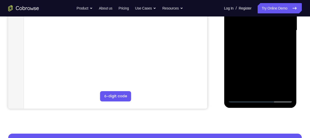
scroll to position [131, 0]
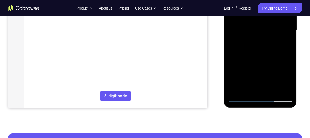
click at [273, 89] on div at bounding box center [260, 30] width 65 height 144
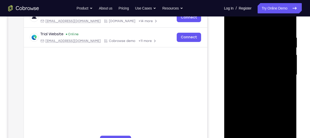
scroll to position [85, 0]
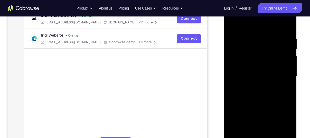
click at [259, 105] on div at bounding box center [260, 76] width 65 height 144
click at [255, 63] on div at bounding box center [260, 76] width 65 height 144
click at [286, 126] on div at bounding box center [260, 76] width 65 height 144
drag, startPoint x: 272, startPoint y: 124, endPoint x: 241, endPoint y: 128, distance: 31.6
click at [241, 128] on div at bounding box center [260, 76] width 65 height 144
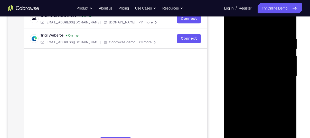
click at [273, 124] on div at bounding box center [260, 76] width 65 height 144
click at [266, 117] on div at bounding box center [260, 76] width 65 height 144
click at [262, 76] on div at bounding box center [260, 76] width 65 height 144
click at [253, 135] on div at bounding box center [260, 76] width 65 height 144
click at [288, 125] on div at bounding box center [260, 76] width 65 height 144
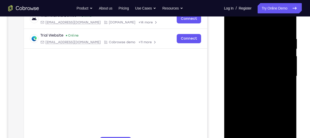
click at [284, 89] on div at bounding box center [260, 76] width 65 height 144
click at [283, 88] on div at bounding box center [260, 76] width 65 height 144
click at [287, 127] on div at bounding box center [260, 76] width 65 height 144
click at [236, 85] on div at bounding box center [260, 76] width 65 height 144
click at [242, 129] on div at bounding box center [260, 76] width 65 height 144
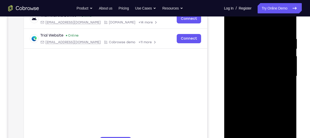
click at [284, 126] on div at bounding box center [260, 76] width 65 height 144
click at [248, 132] on div at bounding box center [260, 76] width 65 height 144
click at [274, 105] on div at bounding box center [260, 76] width 65 height 144
click at [284, 84] on div at bounding box center [260, 76] width 65 height 144
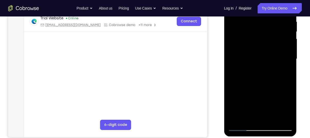
scroll to position [102, 0]
click at [240, 125] on div at bounding box center [260, 59] width 65 height 144
click at [241, 125] on div at bounding box center [260, 59] width 65 height 144
click at [273, 121] on div at bounding box center [260, 59] width 65 height 144
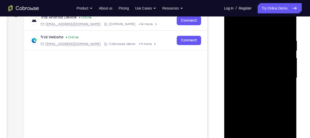
scroll to position [78, 0]
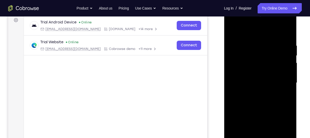
click at [254, 49] on div at bounding box center [260, 83] width 65 height 144
click at [254, 100] on div at bounding box center [260, 83] width 65 height 144
click at [233, 31] on div at bounding box center [260, 83] width 65 height 144
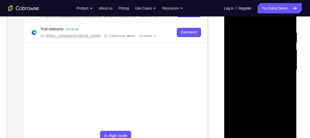
scroll to position [91, 0]
click at [249, 131] on div at bounding box center [260, 69] width 65 height 144
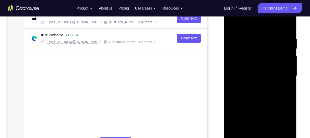
scroll to position [83, 0]
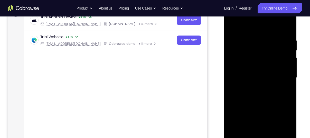
click at [248, 25] on div at bounding box center [260, 78] width 65 height 144
click at [254, 63] on div at bounding box center [260, 78] width 65 height 144
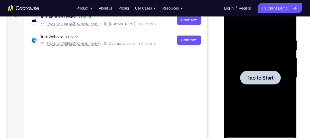
click at [258, 71] on div at bounding box center [260, 78] width 41 height 14
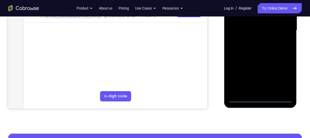
scroll to position [131, 0]
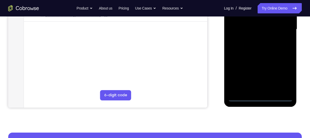
click at [259, 98] on div at bounding box center [260, 29] width 65 height 144
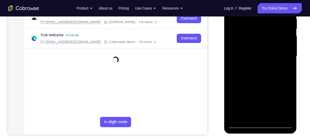
scroll to position [103, 0]
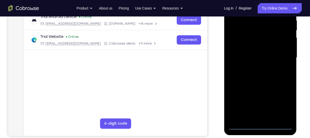
click at [280, 99] on div at bounding box center [260, 58] width 65 height 144
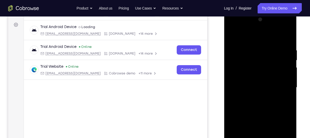
scroll to position [69, 0]
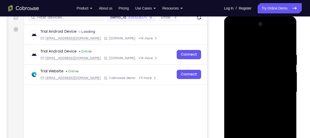
click at [233, 41] on div at bounding box center [260, 92] width 65 height 144
click at [240, 76] on div at bounding box center [260, 92] width 65 height 144
click at [237, 96] on div at bounding box center [260, 92] width 65 height 144
click at [238, 87] on div at bounding box center [260, 92] width 65 height 144
click at [252, 97] on div at bounding box center [260, 92] width 65 height 144
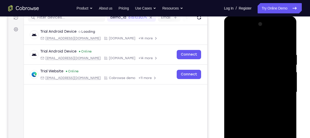
click at [281, 43] on div at bounding box center [260, 92] width 65 height 144
click at [281, 31] on div at bounding box center [260, 92] width 65 height 144
click at [232, 32] on div at bounding box center [260, 92] width 65 height 144
click at [280, 90] on div at bounding box center [260, 92] width 65 height 144
click at [256, 100] on div at bounding box center [260, 92] width 65 height 144
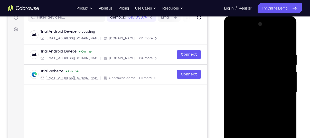
click at [260, 116] on div at bounding box center [260, 92] width 65 height 144
click at [252, 88] on div at bounding box center [260, 92] width 65 height 144
click at [254, 74] on div at bounding box center [260, 92] width 65 height 144
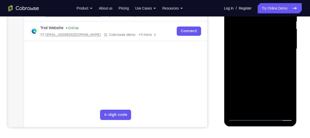
scroll to position [93, 0]
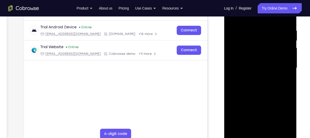
click at [251, 43] on div at bounding box center [260, 68] width 65 height 144
click at [258, 87] on div at bounding box center [260, 68] width 65 height 144
click at [271, 129] on div at bounding box center [260, 68] width 65 height 144
click at [247, 130] on div at bounding box center [260, 68] width 65 height 144
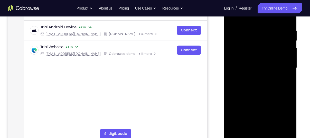
click at [247, 130] on div at bounding box center [260, 68] width 65 height 144
click at [248, 128] on div at bounding box center [260, 68] width 65 height 144
click at [249, 127] on div at bounding box center [260, 68] width 65 height 144
click at [255, 95] on div at bounding box center [260, 68] width 65 height 144
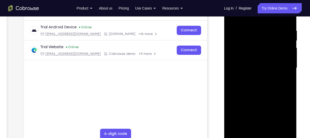
click at [255, 95] on div at bounding box center [260, 68] width 65 height 144
click at [233, 20] on div at bounding box center [260, 68] width 65 height 144
click at [232, 17] on div at bounding box center [260, 68] width 65 height 144
click at [246, 127] on div at bounding box center [260, 68] width 65 height 144
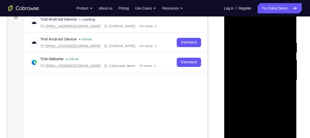
scroll to position [81, 0]
click at [256, 28] on div at bounding box center [260, 80] width 65 height 144
click at [254, 66] on div at bounding box center [260, 80] width 65 height 144
click at [267, 46] on div at bounding box center [260, 80] width 65 height 144
click at [270, 63] on div at bounding box center [260, 80] width 65 height 144
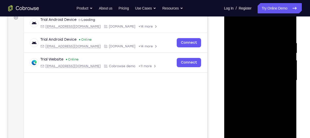
click at [269, 75] on div at bounding box center [260, 80] width 65 height 144
drag, startPoint x: 269, startPoint y: 75, endPoint x: 257, endPoint y: 50, distance: 27.5
click at [257, 50] on div at bounding box center [260, 80] width 65 height 144
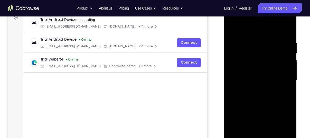
click at [250, 43] on div at bounding box center [260, 80] width 65 height 144
drag, startPoint x: 250, startPoint y: 47, endPoint x: 250, endPoint y: 64, distance: 16.9
click at [250, 64] on div at bounding box center [260, 80] width 65 height 144
click at [254, 47] on div at bounding box center [260, 80] width 65 height 144
click at [242, 97] on div at bounding box center [260, 80] width 65 height 144
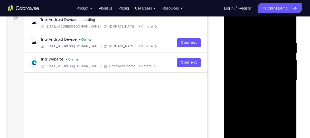
click at [231, 28] on div at bounding box center [260, 80] width 65 height 144
click at [242, 106] on div at bounding box center [260, 80] width 65 height 144
click at [232, 31] on div at bounding box center [260, 80] width 65 height 144
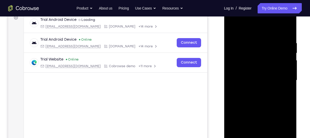
click at [232, 30] on div at bounding box center [260, 80] width 65 height 144
click at [280, 28] on div at bounding box center [260, 80] width 65 height 144
click at [243, 38] on div at bounding box center [260, 80] width 65 height 144
click at [237, 44] on div at bounding box center [260, 80] width 65 height 144
click at [235, 43] on div at bounding box center [260, 80] width 65 height 144
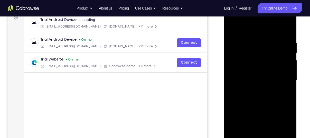
click at [233, 43] on div at bounding box center [260, 80] width 65 height 144
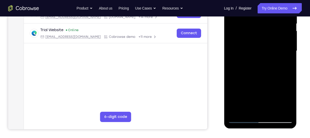
scroll to position [110, 0]
click at [241, 120] on div at bounding box center [260, 51] width 65 height 144
click at [242, 117] on div at bounding box center [260, 51] width 65 height 144
click at [241, 119] on div at bounding box center [260, 51] width 65 height 144
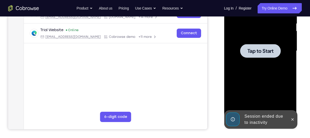
click at [262, 52] on span "Tap to Start" at bounding box center [260, 50] width 26 height 5
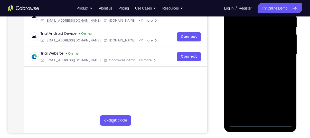
scroll to position [108, 0]
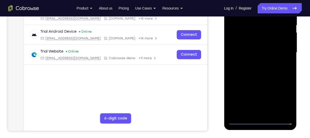
click at [261, 122] on div at bounding box center [260, 53] width 65 height 144
click at [284, 102] on div at bounding box center [260, 53] width 65 height 144
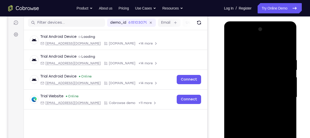
scroll to position [63, 0]
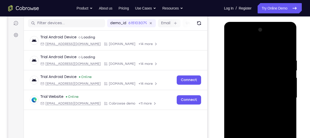
click at [239, 47] on div at bounding box center [260, 98] width 65 height 144
click at [285, 96] on div at bounding box center [260, 98] width 65 height 144
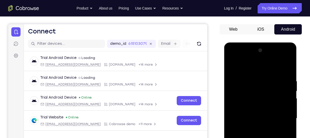
scroll to position [42, 0]
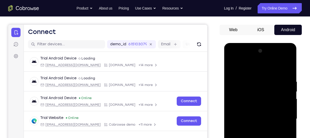
click at [281, 58] on div at bounding box center [260, 119] width 65 height 144
click at [233, 60] on div at bounding box center [260, 119] width 65 height 144
click at [239, 107] on div at bounding box center [260, 119] width 65 height 144
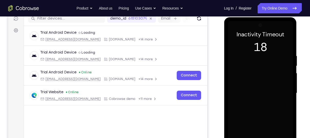
scroll to position [67, 0]
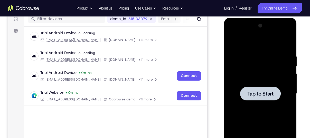
click at [259, 100] on div at bounding box center [260, 93] width 41 height 14
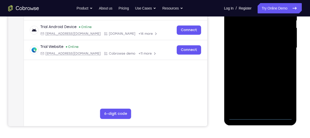
scroll to position [114, 0]
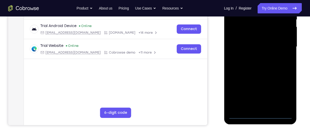
click at [259, 114] on div at bounding box center [260, 47] width 65 height 144
click at [261, 114] on div at bounding box center [260, 47] width 65 height 144
click at [283, 91] on div at bounding box center [260, 47] width 65 height 144
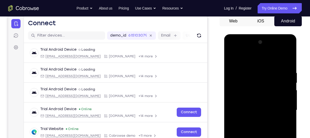
scroll to position [49, 0]
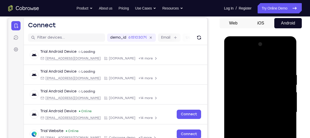
click at [232, 53] on div at bounding box center [260, 112] width 65 height 144
click at [240, 95] on div at bounding box center [260, 112] width 65 height 144
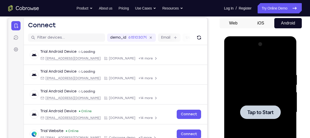
click at [265, 109] on span "Tap to Start" at bounding box center [260, 111] width 26 height 5
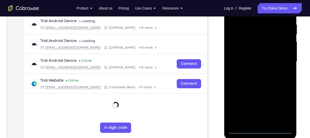
scroll to position [100, 0]
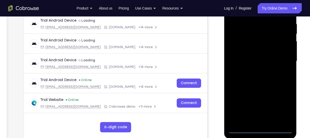
click at [259, 127] on div at bounding box center [260, 61] width 65 height 144
click at [259, 130] on div at bounding box center [260, 61] width 65 height 144
click at [280, 107] on div at bounding box center [260, 61] width 65 height 144
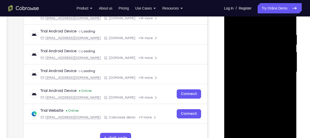
scroll to position [88, 0]
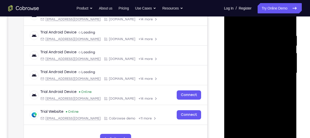
click at [242, 19] on div at bounding box center [260, 73] width 65 height 144
click at [238, 54] on div at bounding box center [260, 73] width 65 height 144
click at [241, 76] on div at bounding box center [260, 73] width 65 height 144
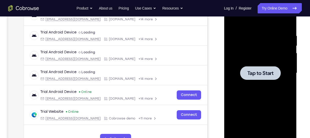
click at [261, 79] on div at bounding box center [260, 73] width 41 height 14
